Goal: Task Accomplishment & Management: Complete application form

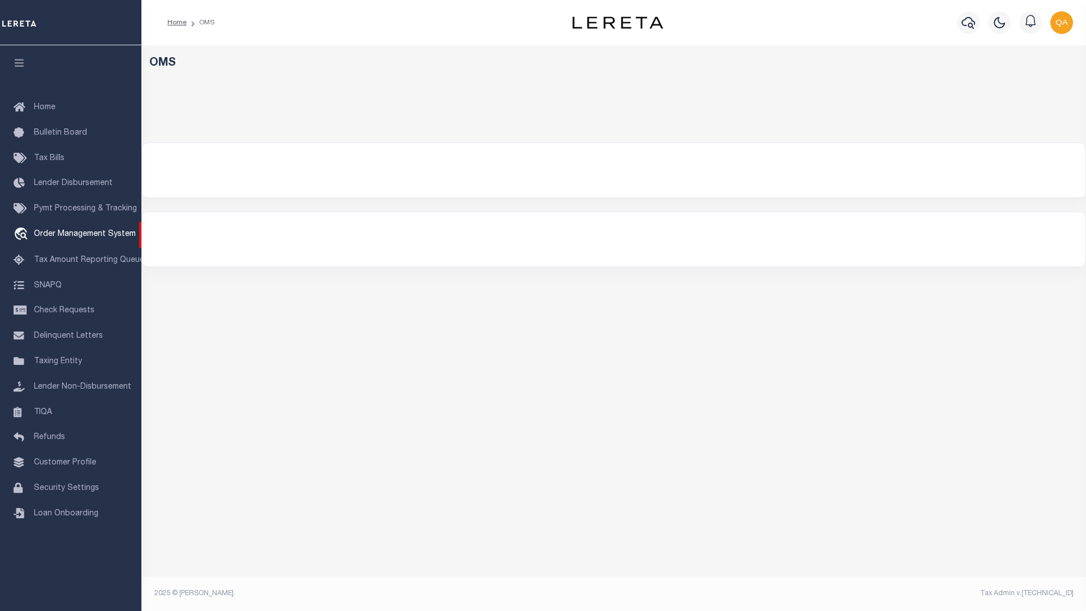
select select "200"
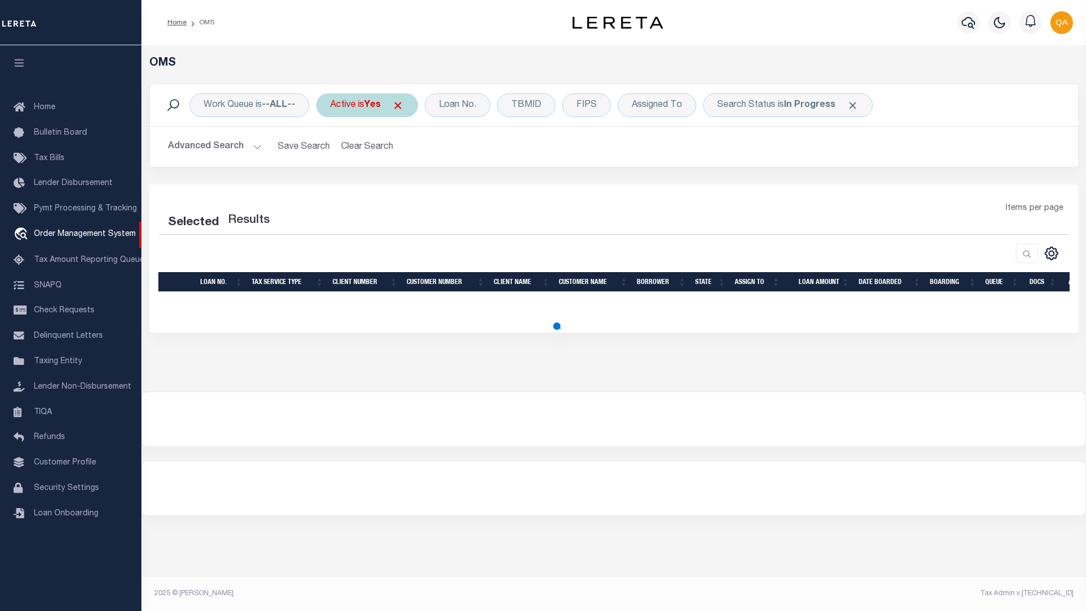
click at [402, 105] on span at bounding box center [398, 106] width 12 height 12
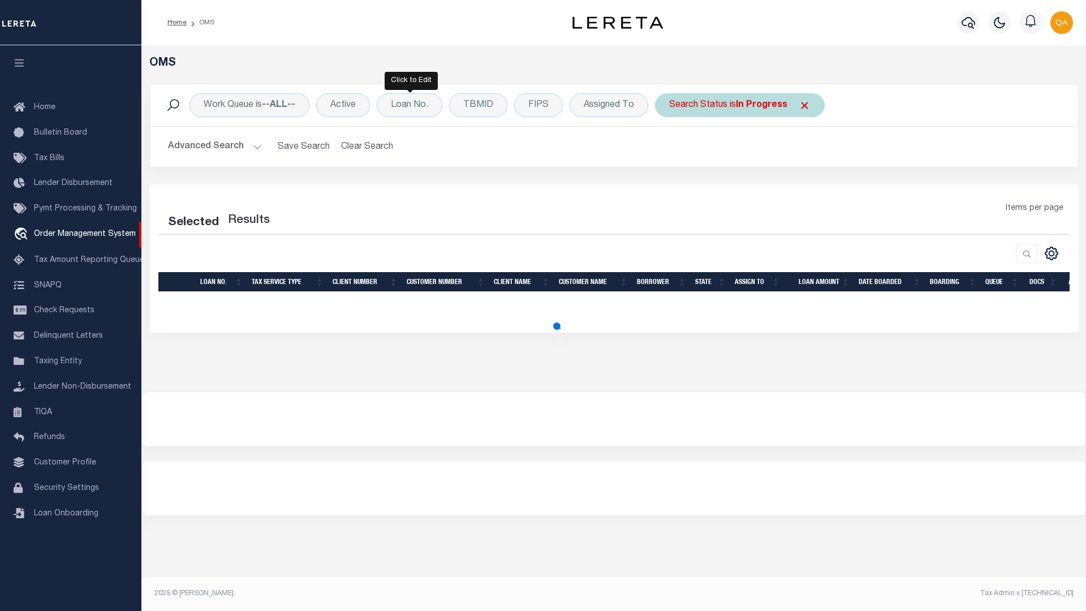
click at [802, 105] on span at bounding box center [805, 106] width 12 height 12
select select "200"
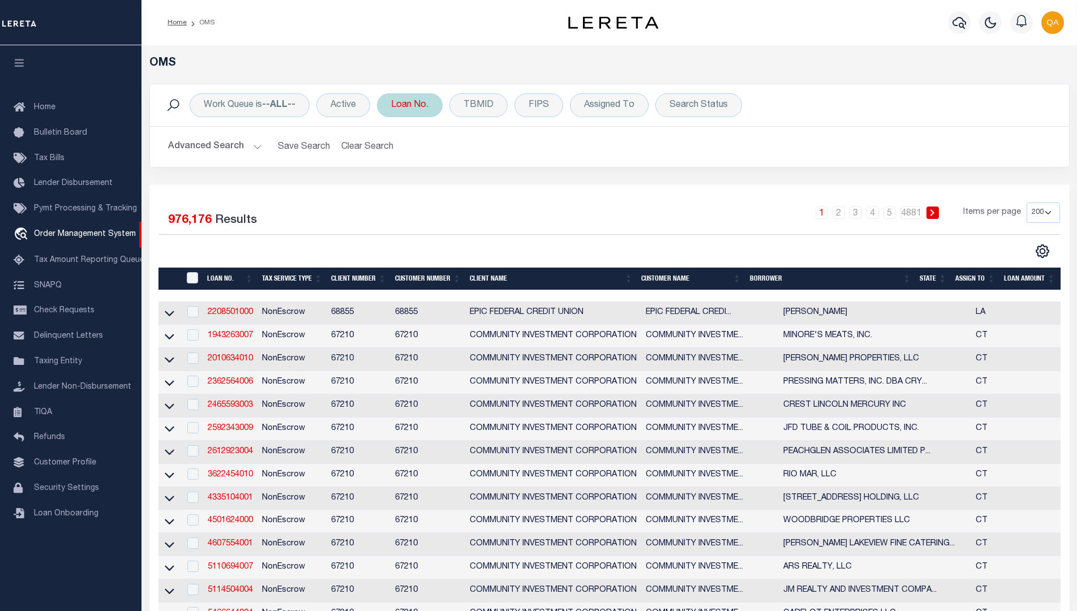
click at [410, 105] on div "Loan No." at bounding box center [410, 105] width 66 height 24
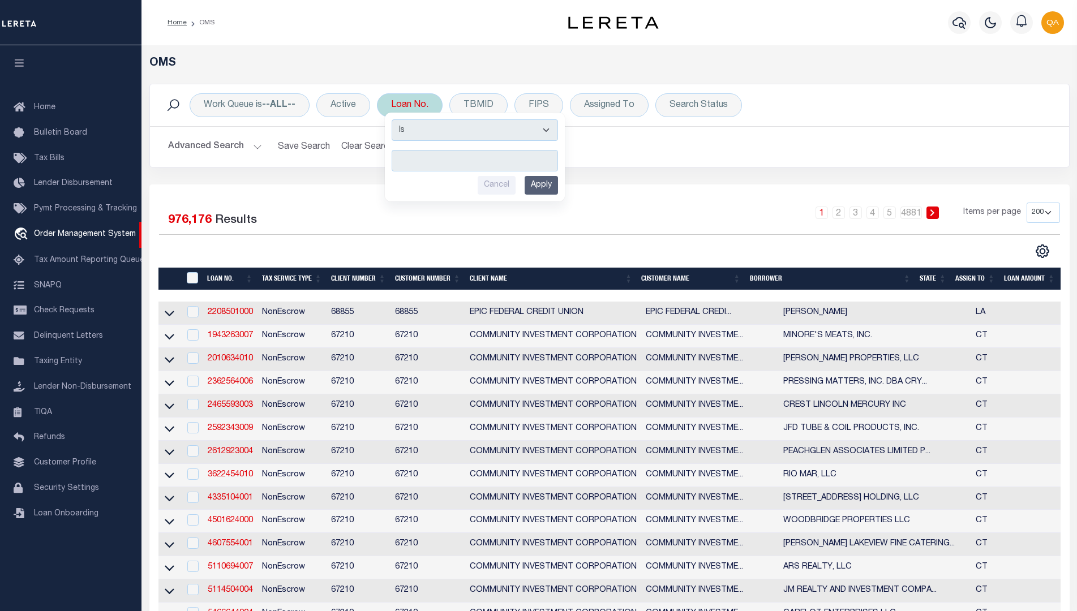
type input "Automation-09-10-25T08:28:28-1"
click at [543, 185] on input "Apply" at bounding box center [540, 185] width 33 height 19
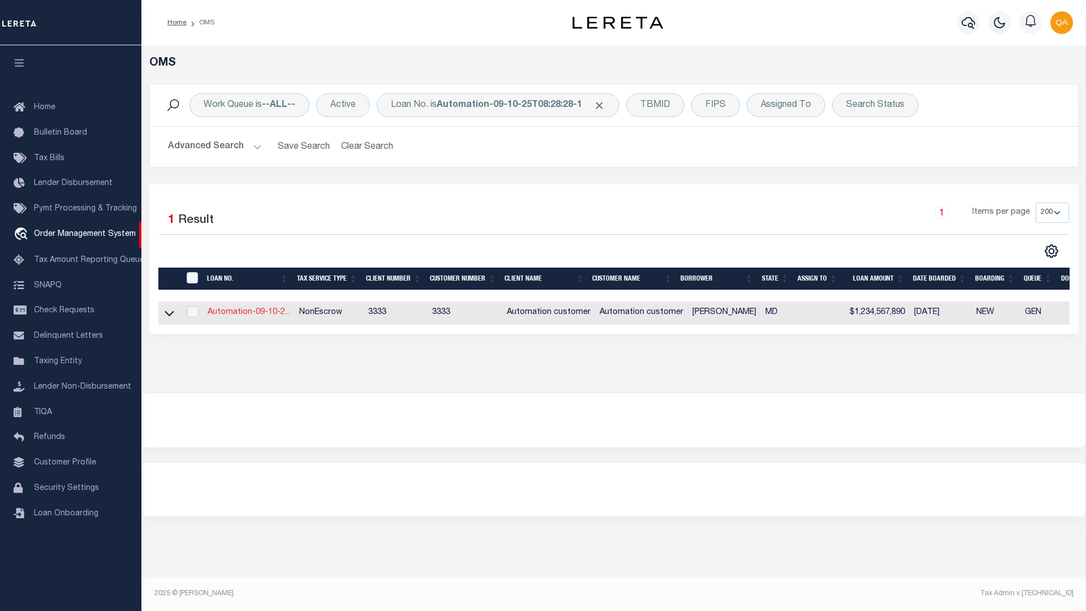
click at [248, 313] on link "Automation-09-10-2..." at bounding box center [249, 312] width 83 height 8
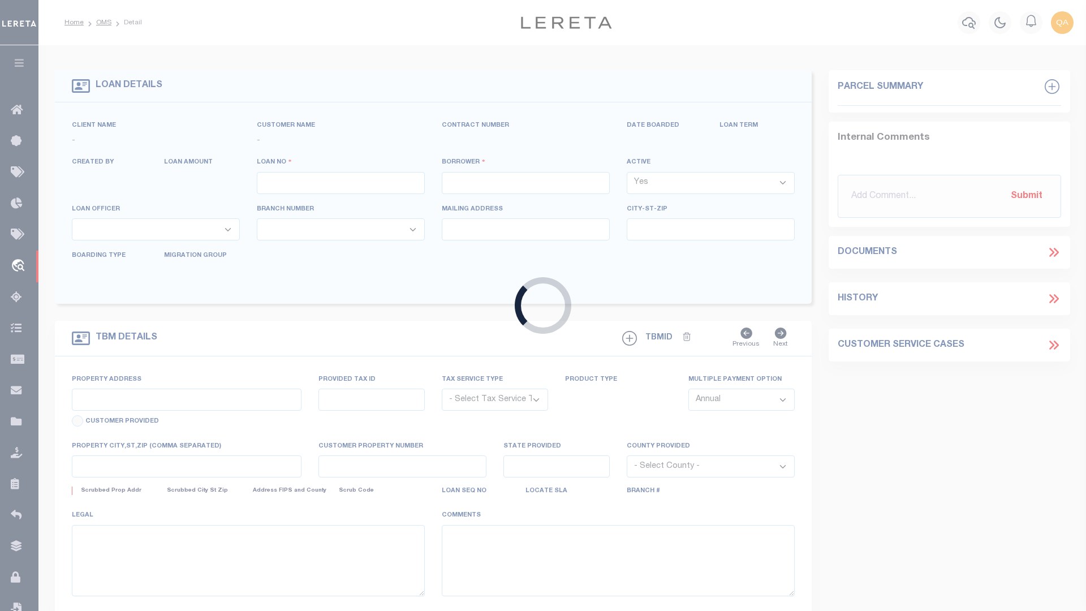
type input "Automation-09-10-25T08:28:28-1"
type input "[PERSON_NAME]"
select select
type input "[STREET_ADDRESS]"
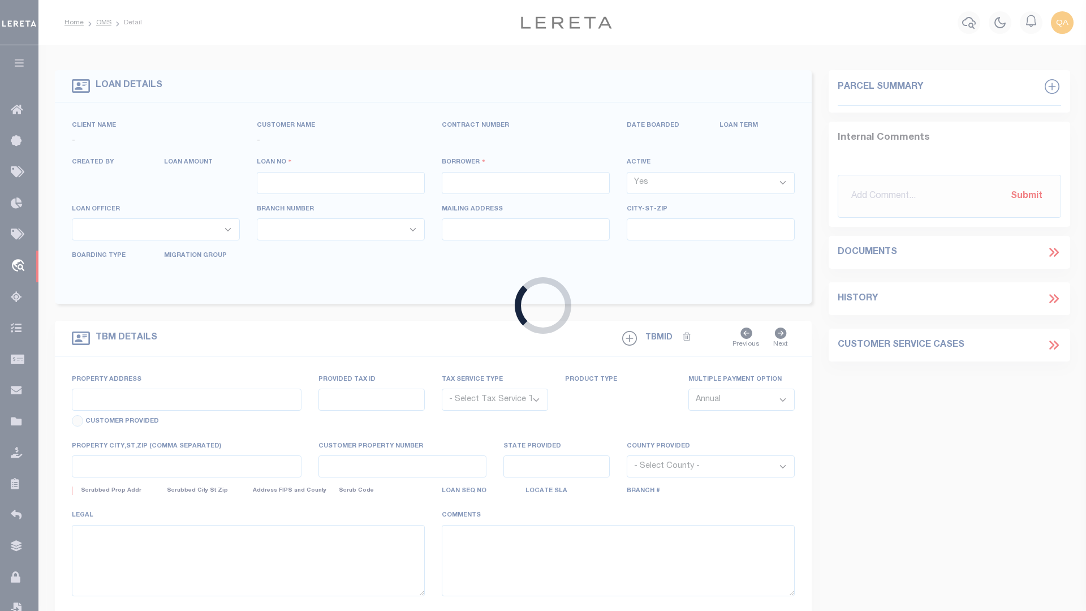
type input "[GEOGRAPHIC_DATA] 21842-4410"
type input "[DATE]"
select select "10"
select select "NonEscrow"
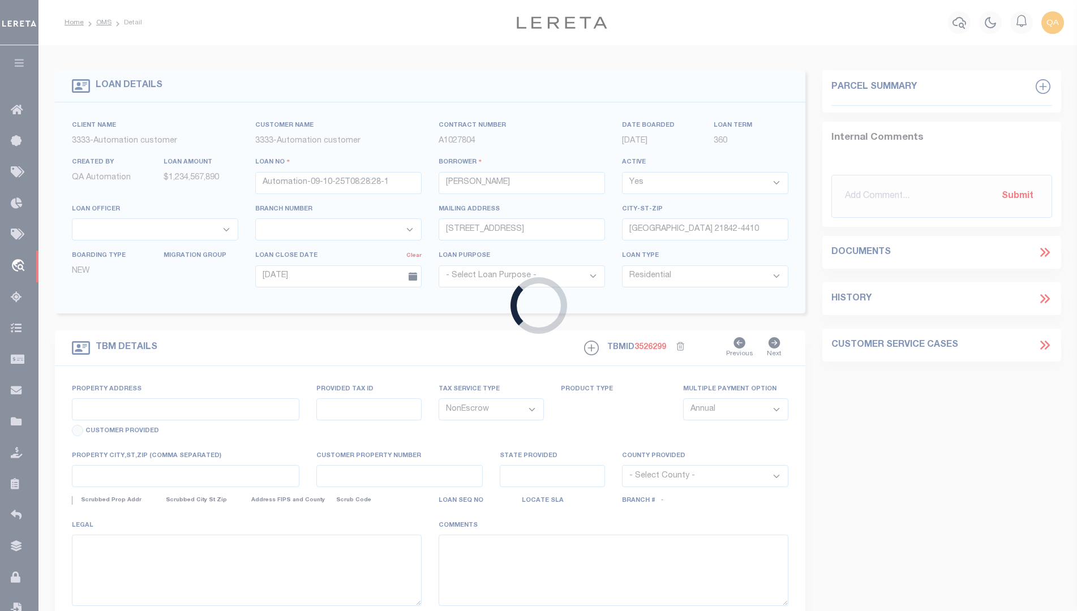
select select "155695"
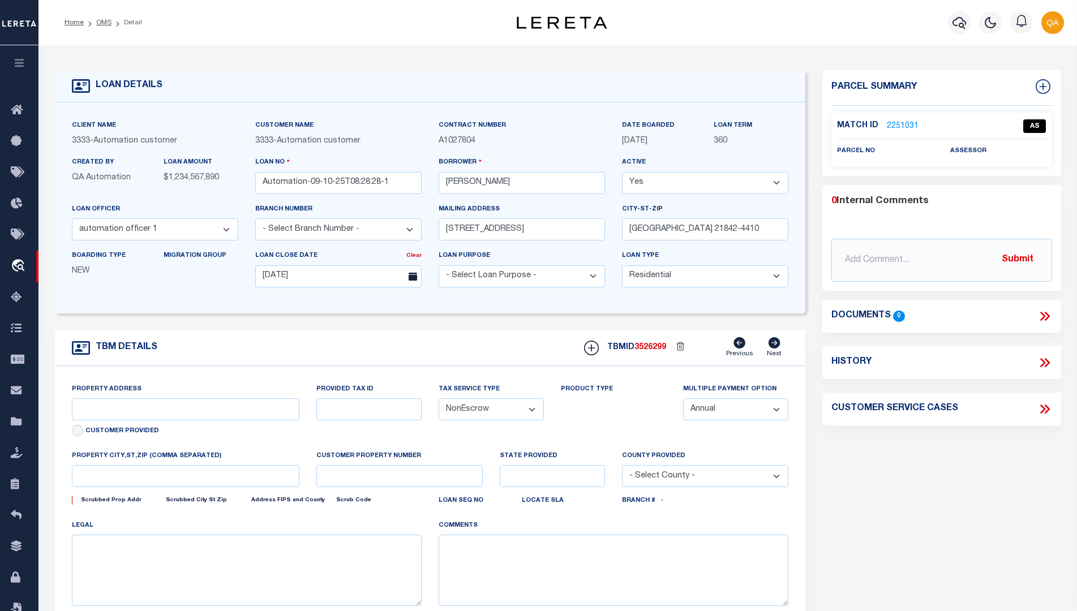
type input "[STREET_ADDRESS]"
type input "[GEOGRAPHIC_DATA] 21842-4410"
type input "MD"
click at [1042, 87] on icon at bounding box center [1042, 86] width 7 height 7
select select "2"
